Goal: Task Accomplishment & Management: Use online tool/utility

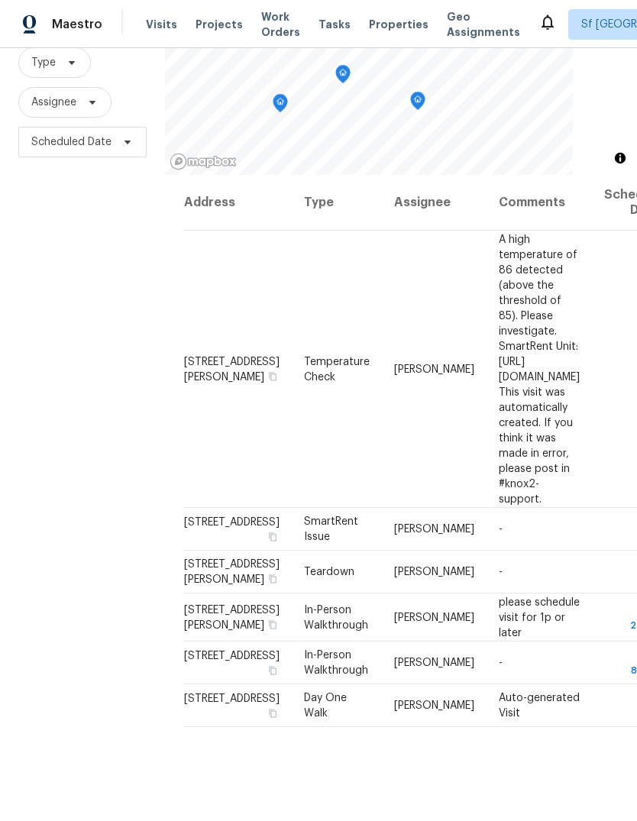
scroll to position [147, 0]
click at [101, 575] on div "Filters Reset ​ Type Assignee Scheduled Date" at bounding box center [82, 390] width 165 height 886
click at [61, 437] on div "Filters Reset ​ Type Assignee Scheduled Date" at bounding box center [82, 390] width 165 height 886
click at [581, 22] on span "Sf Bay Area" at bounding box center [641, 24] width 120 height 15
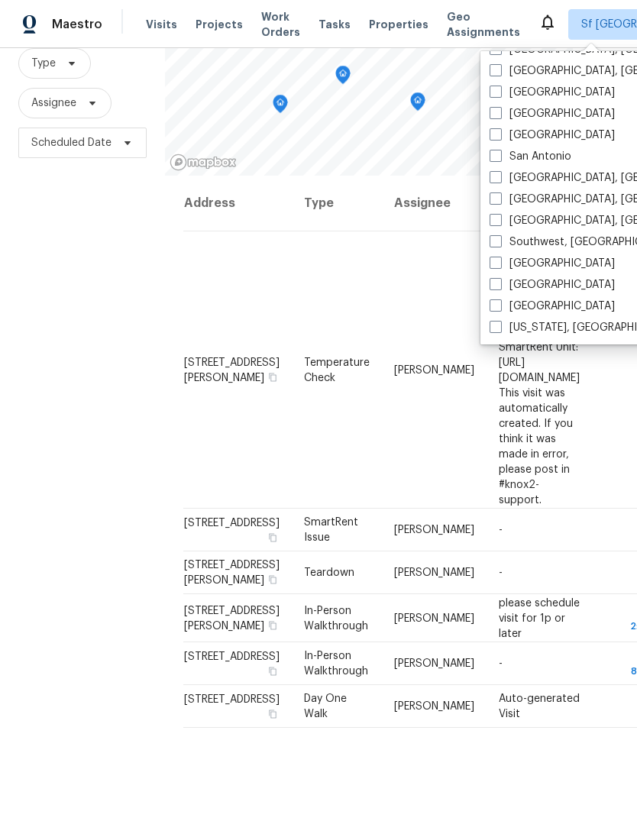
scroll to position [1023, 0]
click at [489, 116] on span at bounding box center [495, 113] width 12 height 12
click at [489, 116] on input "Sacramento" at bounding box center [494, 111] width 10 height 10
checkbox input "true"
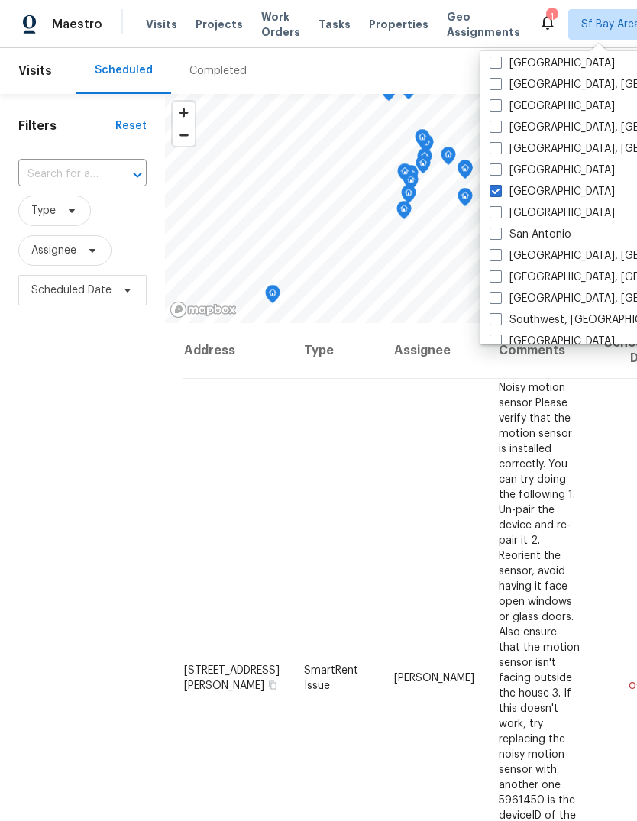
scroll to position [937, 0]
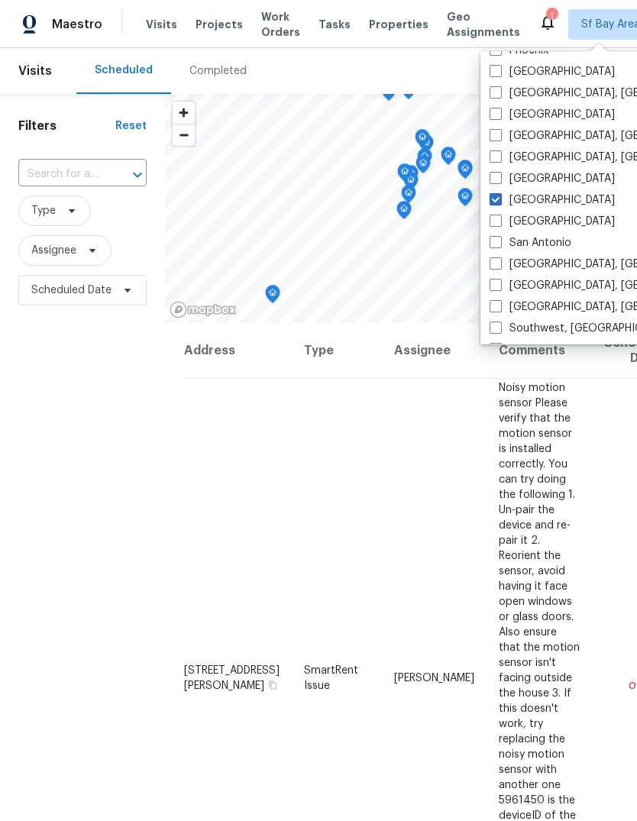
click at [496, 69] on span at bounding box center [495, 71] width 12 height 12
click at [496, 69] on input "Portland" at bounding box center [494, 69] width 10 height 10
checkbox input "true"
click at [322, 21] on span "Tasks" at bounding box center [334, 24] width 32 height 11
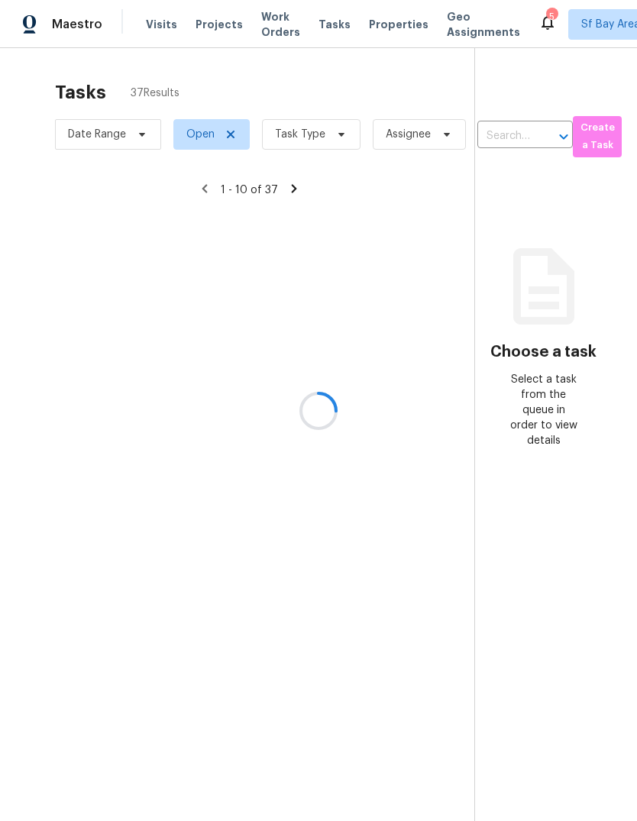
click at [305, 139] on div at bounding box center [318, 410] width 637 height 821
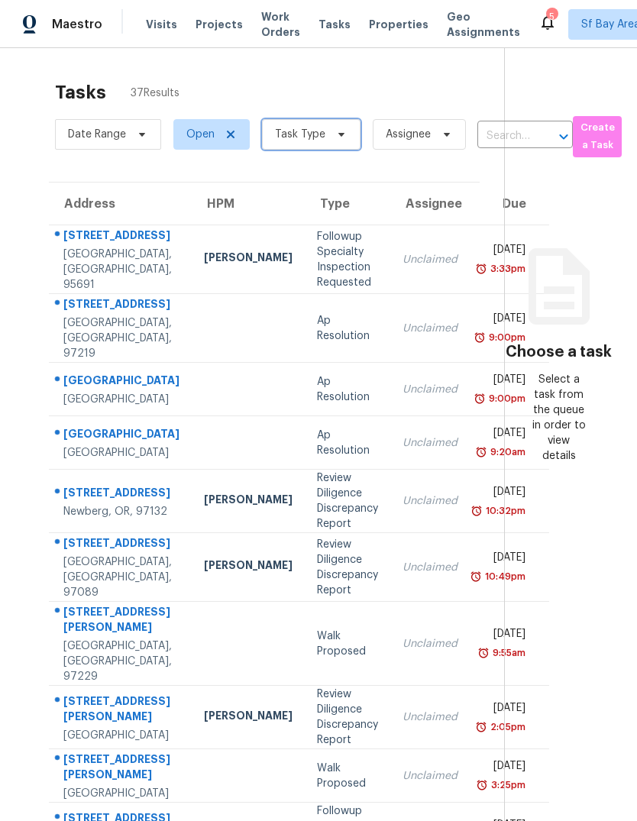
click at [312, 137] on span "Task Type" at bounding box center [300, 134] width 50 height 15
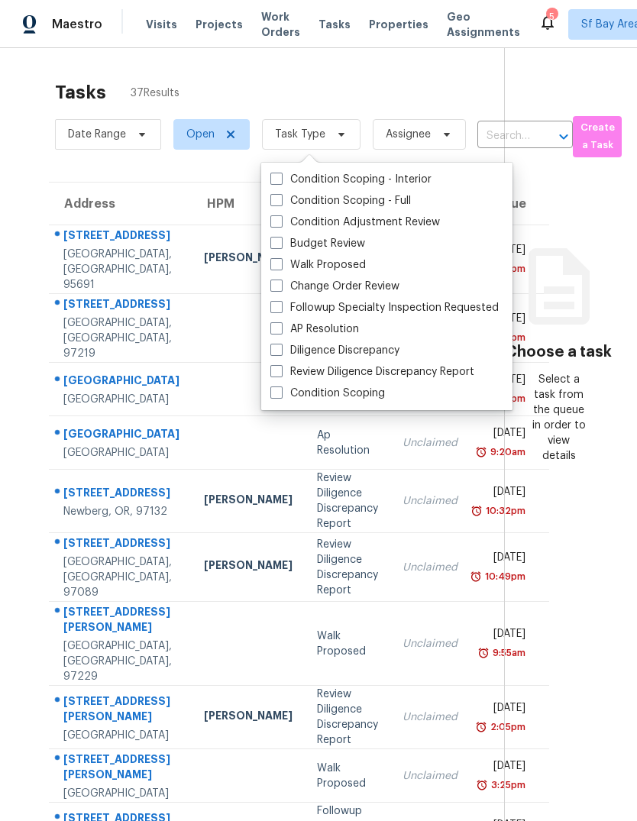
click at [347, 245] on label "Budget Review" at bounding box center [317, 243] width 95 height 15
click at [280, 245] on input "Budget Review" at bounding box center [275, 241] width 10 height 10
checkbox input "true"
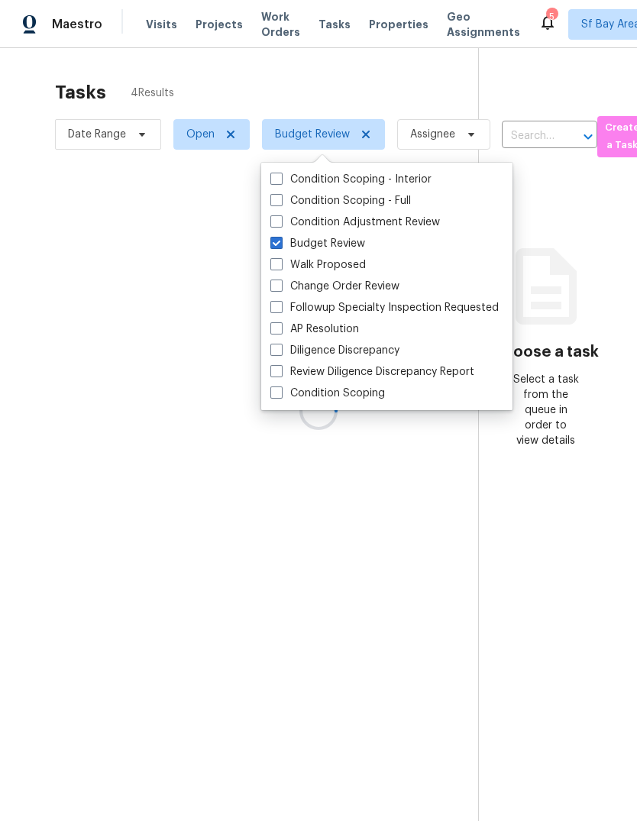
click at [354, 78] on div at bounding box center [318, 410] width 637 height 821
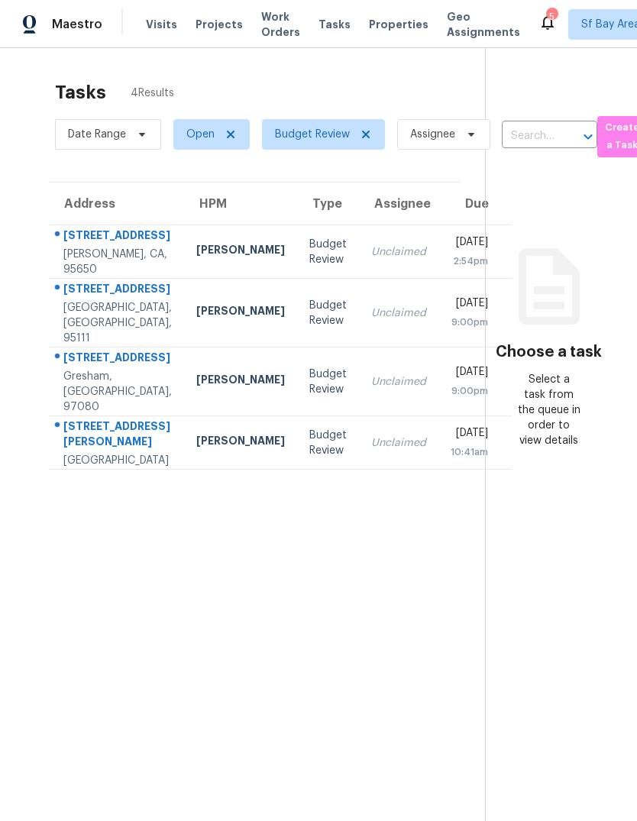
click at [92, 369] on div "1192 SE 21st Ct" at bounding box center [117, 359] width 108 height 19
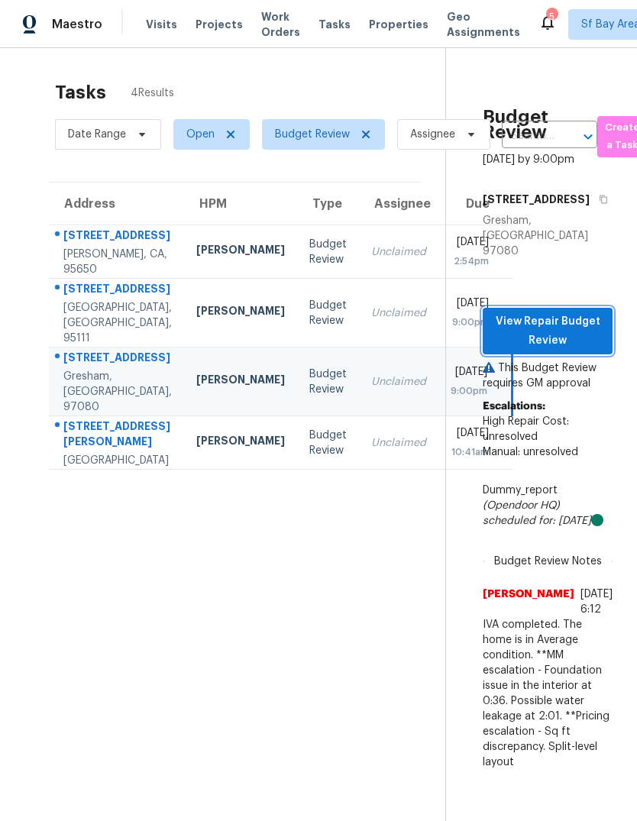
click at [554, 312] on span "View Repair Budget Review" at bounding box center [547, 330] width 105 height 37
click at [552, 327] on span "View Repair Budget Review" at bounding box center [547, 330] width 105 height 37
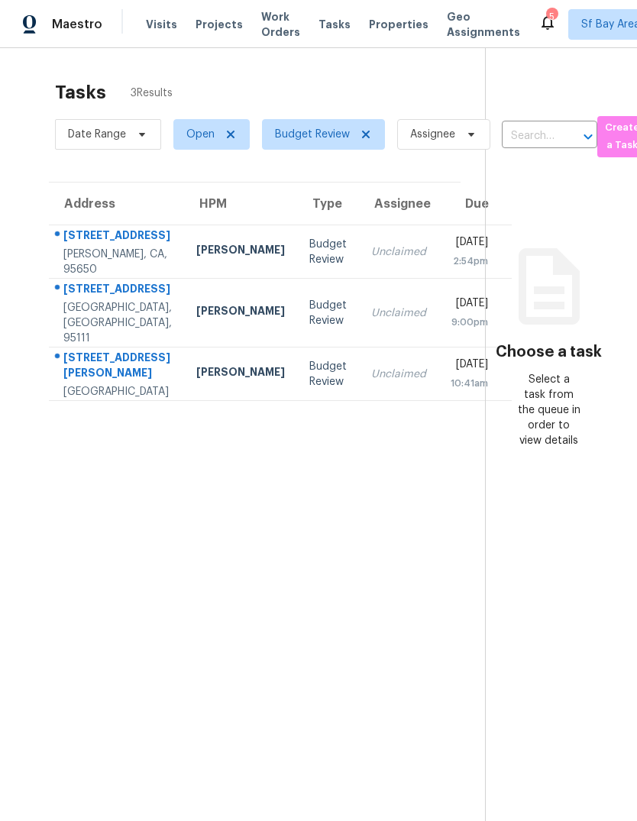
click at [82, 300] on div "640 Coyote Rd" at bounding box center [117, 290] width 108 height 19
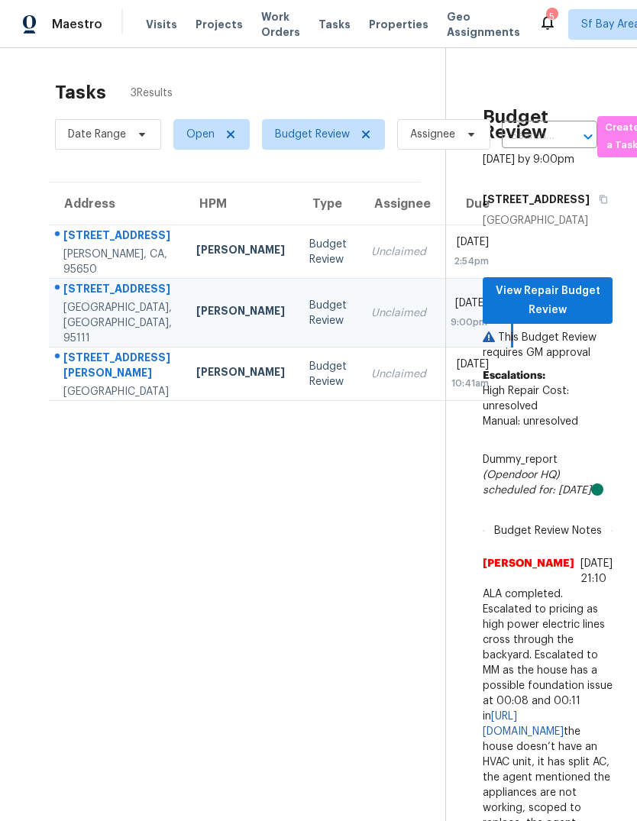
click at [563, 342] on p "This Budget Review requires GM approval" at bounding box center [548, 345] width 130 height 31
click at [558, 282] on span "View Repair Budget Review" at bounding box center [547, 300] width 105 height 37
click at [552, 294] on span "View Repair Budget Review" at bounding box center [547, 300] width 105 height 37
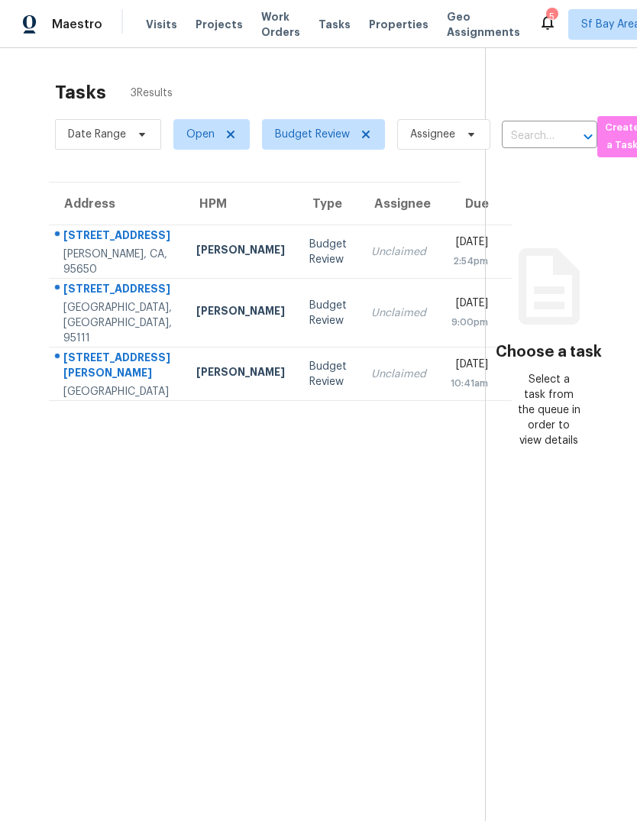
click at [115, 300] on div "[STREET_ADDRESS]" at bounding box center [117, 290] width 108 height 19
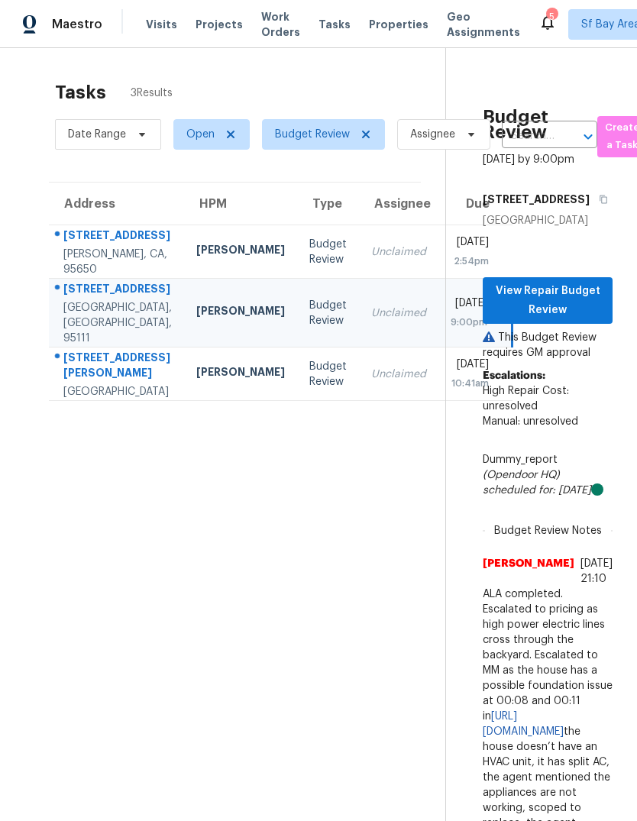
click at [545, 338] on p "This Budget Review requires GM approval" at bounding box center [548, 345] width 130 height 31
click at [520, 296] on span "View Repair Budget Review" at bounding box center [547, 300] width 105 height 37
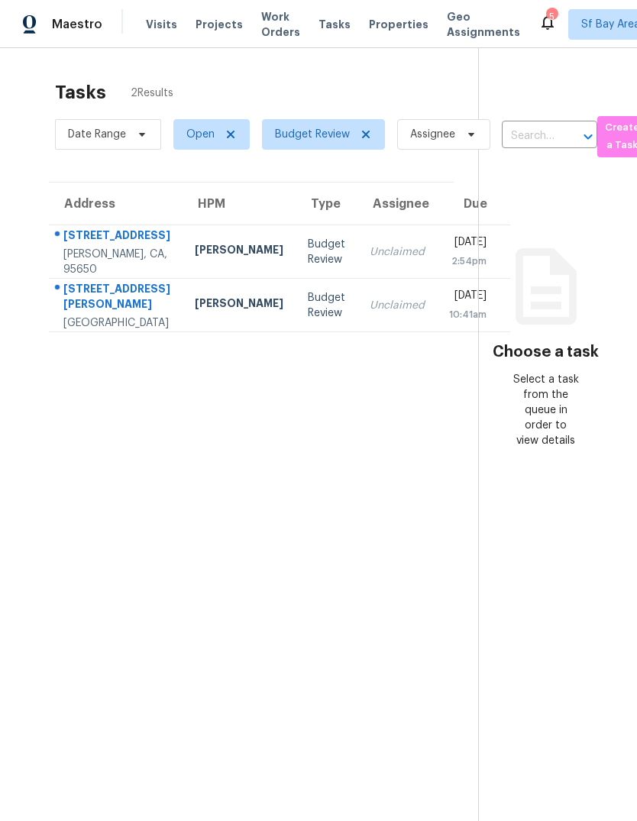
click at [97, 315] on div "[STREET_ADDRESS][PERSON_NAME]" at bounding box center [116, 298] width 107 height 34
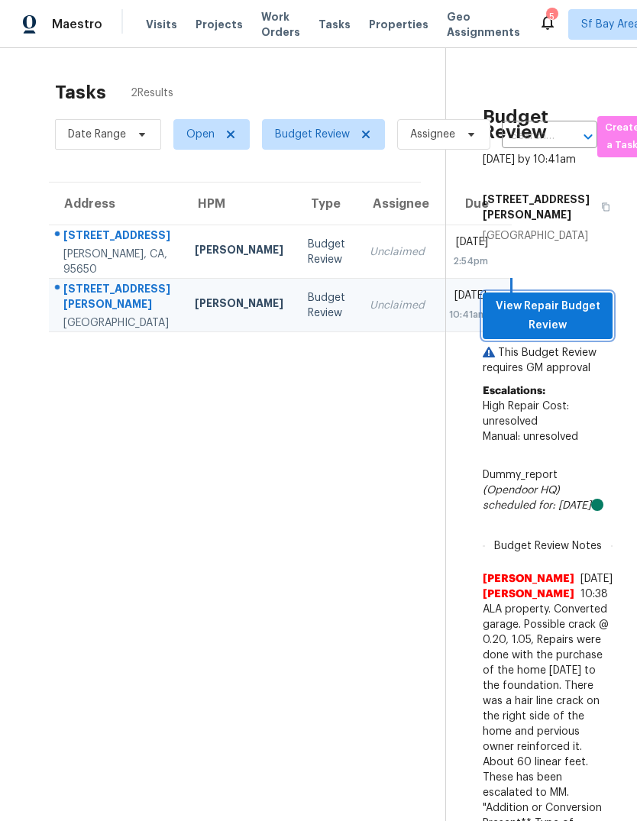
click at [530, 334] on span "View Repair Budget Review" at bounding box center [547, 315] width 105 height 37
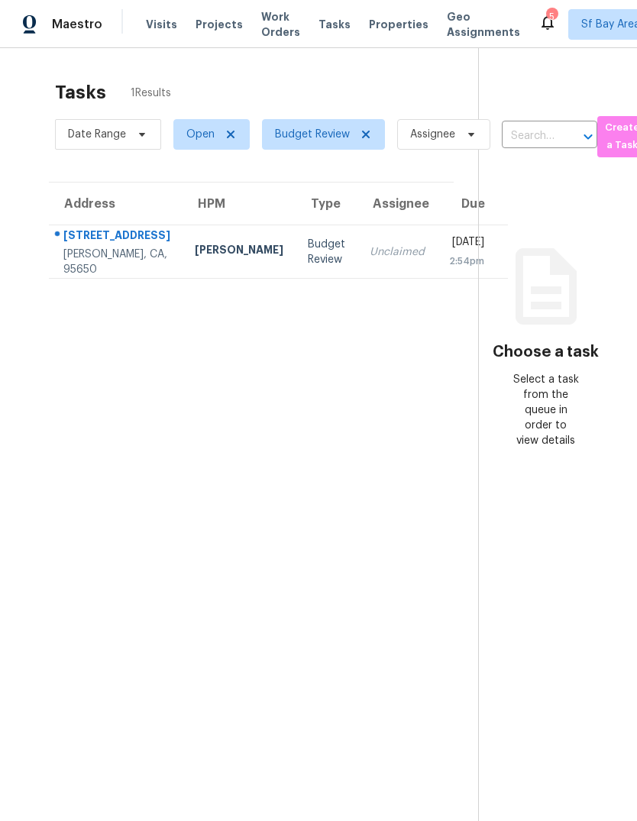
click at [93, 247] on div "5770 Tudor Way" at bounding box center [116, 237] width 107 height 19
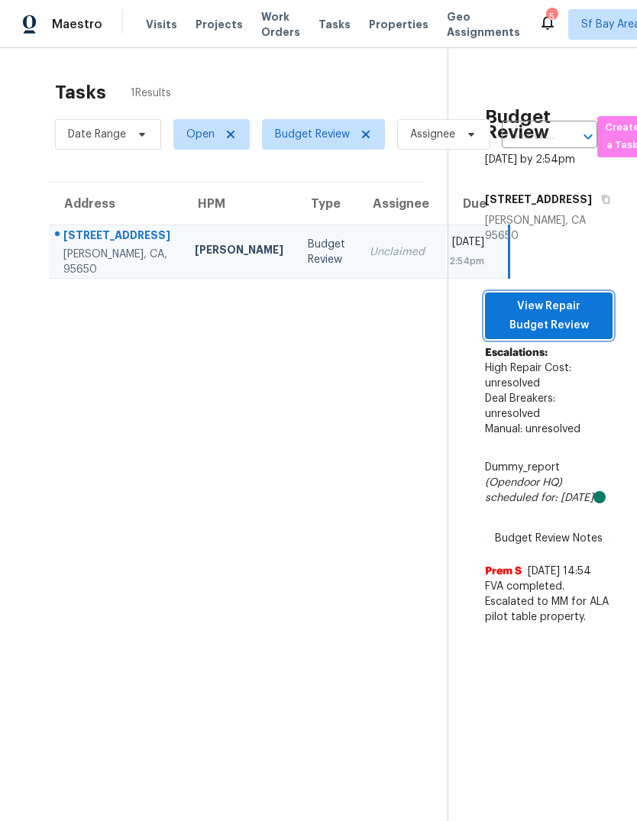
click at [533, 334] on span "View Repair Budget Review" at bounding box center [548, 315] width 103 height 37
click at [534, 334] on span "View Repair Budget Review" at bounding box center [548, 315] width 103 height 37
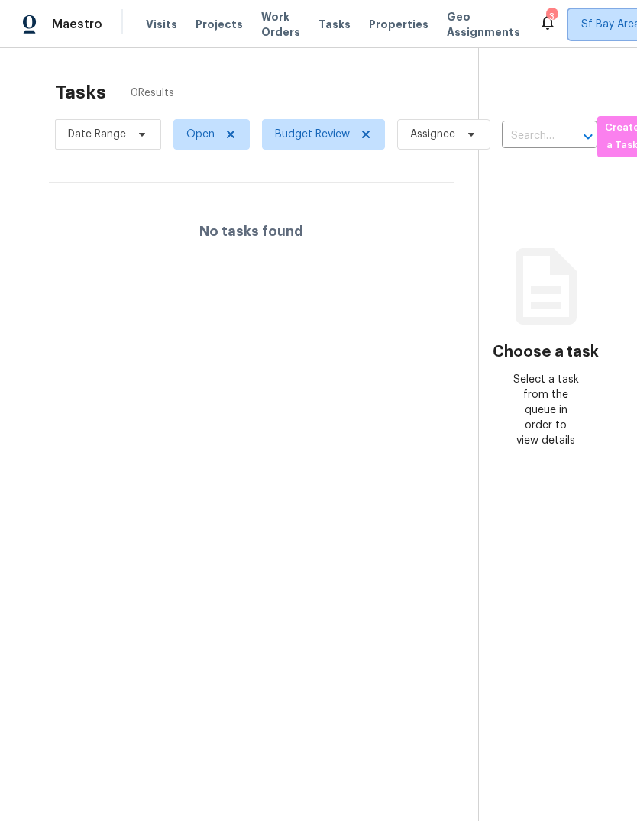
click at [581, 21] on span "Sf Bay Area + 2" at bounding box center [620, 24] width 78 height 15
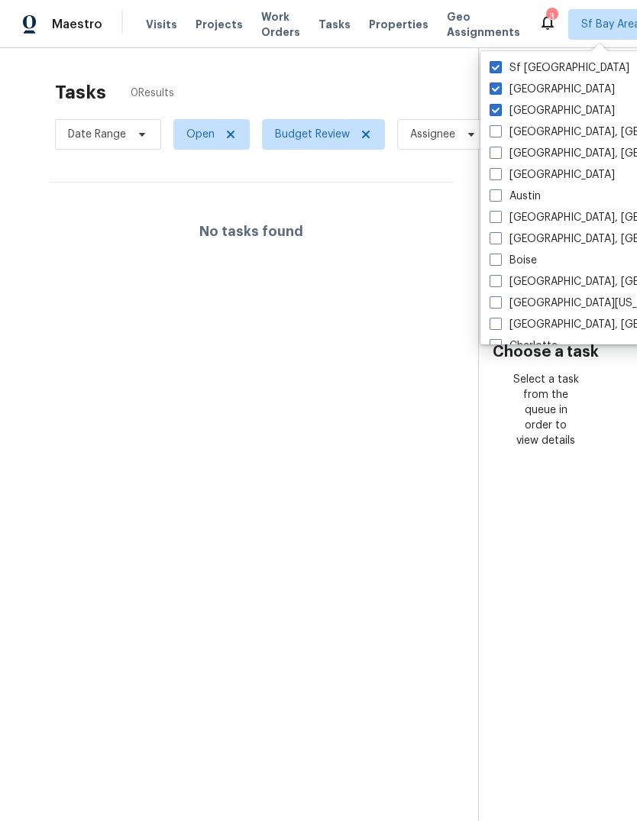
click at [492, 113] on span at bounding box center [495, 110] width 12 height 12
click at [492, 113] on input "Portland" at bounding box center [494, 108] width 10 height 10
checkbox input "false"
click at [499, 87] on span at bounding box center [495, 88] width 12 height 12
click at [499, 87] on input "Sacramento" at bounding box center [494, 87] width 10 height 10
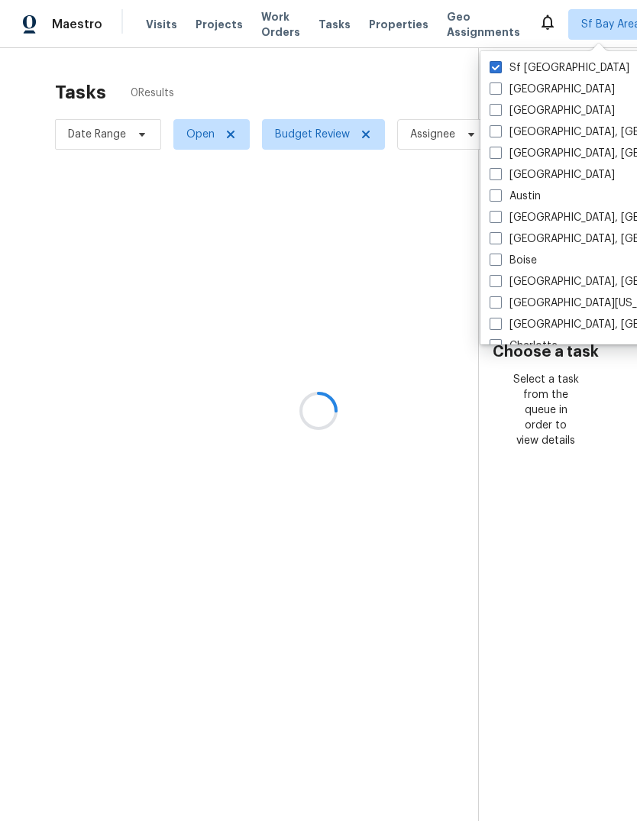
checkbox input "false"
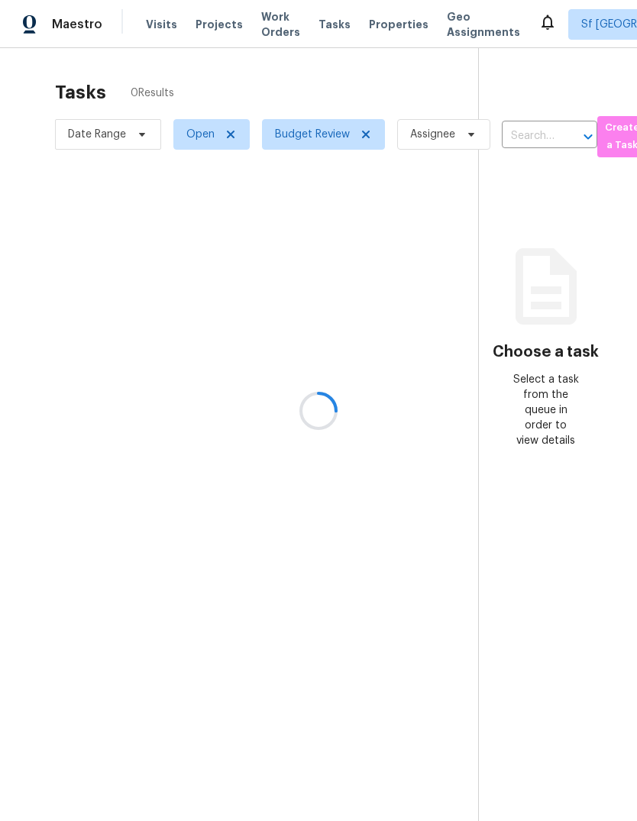
click at [160, 26] on div at bounding box center [318, 410] width 637 height 821
click at [166, 34] on div at bounding box center [318, 410] width 637 height 821
click at [160, 20] on span "Visits" at bounding box center [161, 24] width 31 height 15
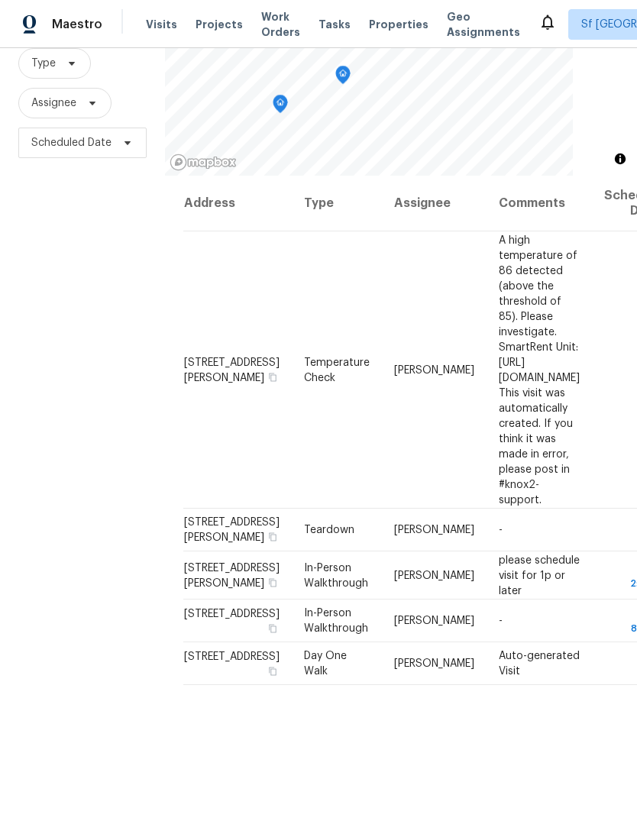
click at [269, 21] on span "Work Orders" at bounding box center [280, 24] width 39 height 31
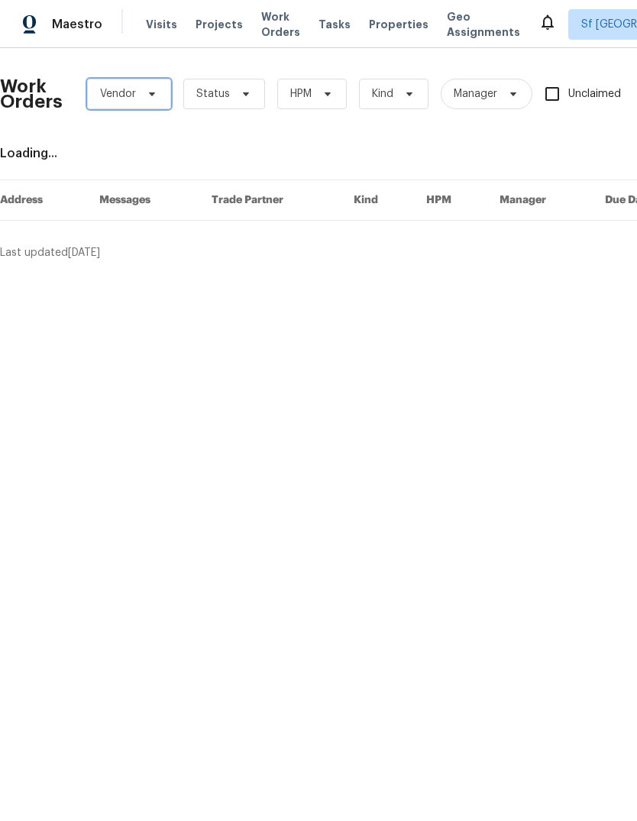
click at [122, 92] on span "Vendor" at bounding box center [118, 93] width 36 height 15
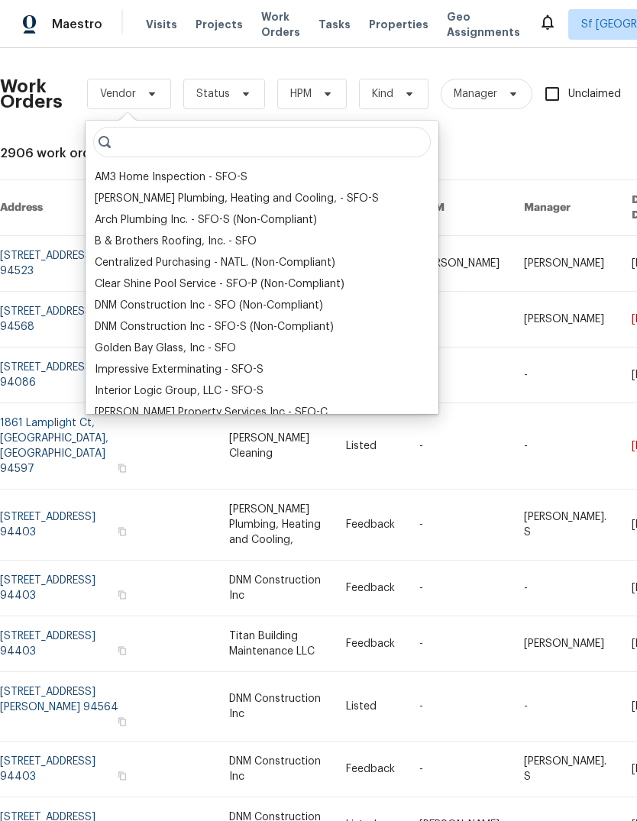
click at [108, 305] on div "DNM Construction Inc - SFO (Non-Compliant)" at bounding box center [209, 305] width 228 height 15
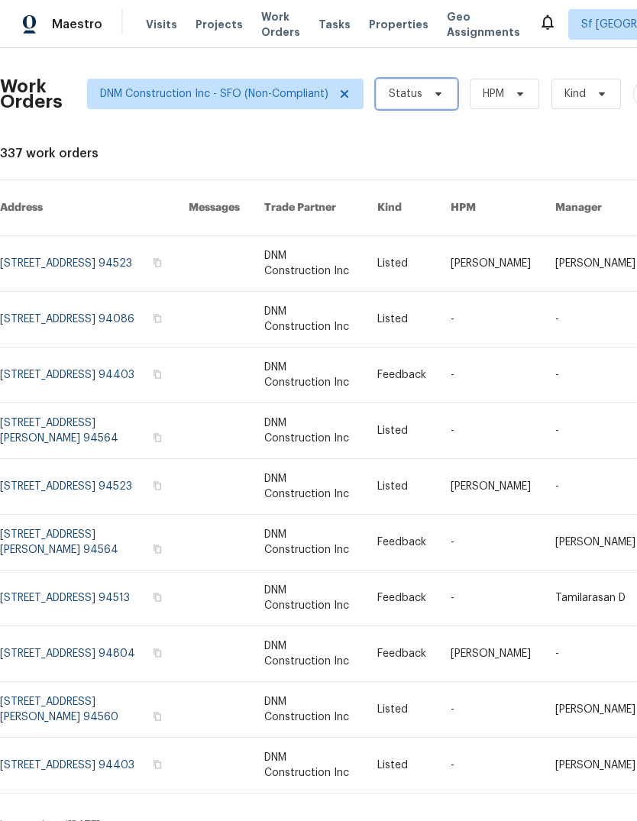
click at [402, 94] on span "Status" at bounding box center [406, 93] width 34 height 15
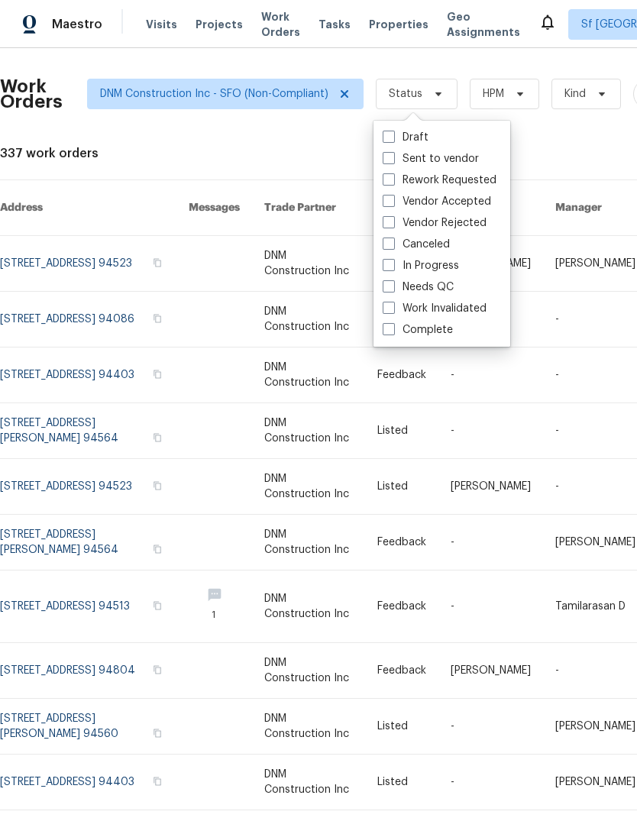
click at [391, 328] on span at bounding box center [389, 329] width 12 height 12
click at [391, 328] on input "Complete" at bounding box center [388, 327] width 10 height 10
checkbox input "true"
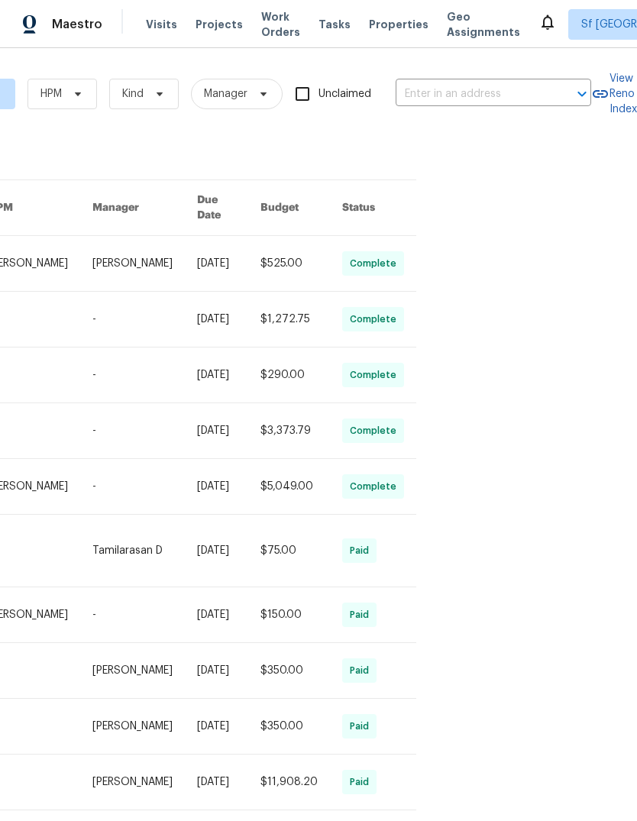
scroll to position [0, 460]
click at [491, 590] on div "Work Orders DNM Construction Inc - SFO (Non-Compliant) Complete HPM Kind Manage…" at bounding box center [318, 434] width 637 height 773
